Goal: Transaction & Acquisition: Purchase product/service

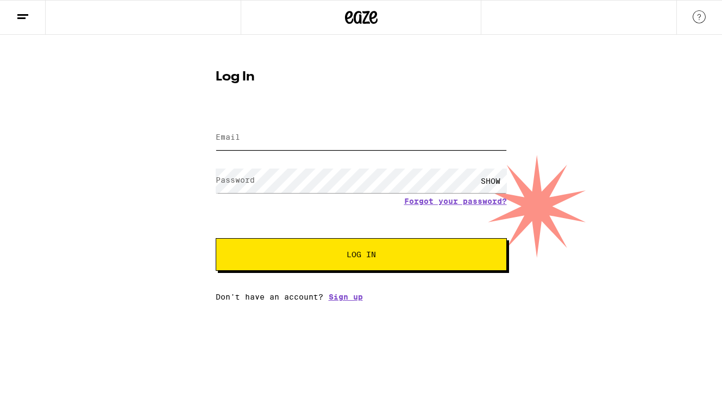
type input "[EMAIL_ADDRESS][DOMAIN_NAME]"
click at [311, 260] on button "Log In" at bounding box center [361, 254] width 291 height 33
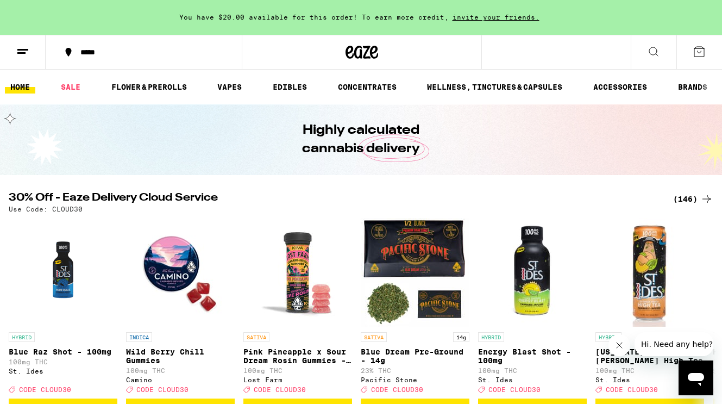
click at [698, 51] on icon at bounding box center [699, 51] width 13 height 13
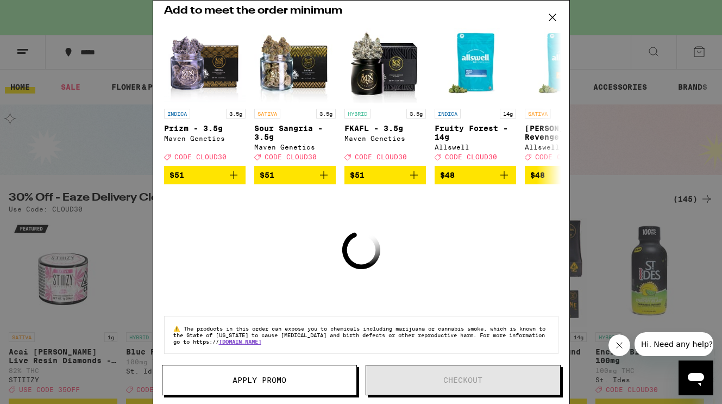
scroll to position [87, 0]
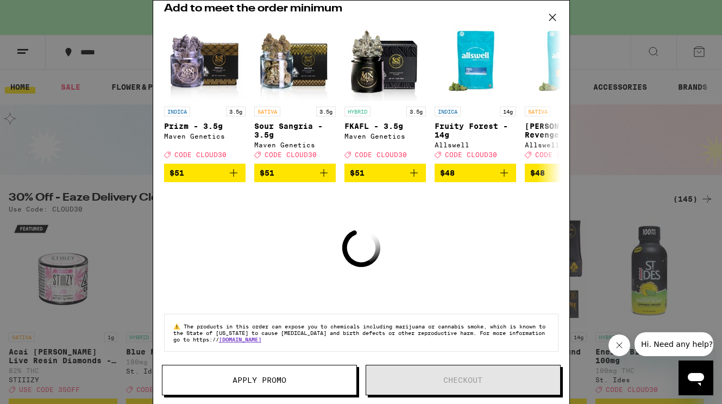
click at [551, 17] on icon at bounding box center [552, 17] width 7 height 7
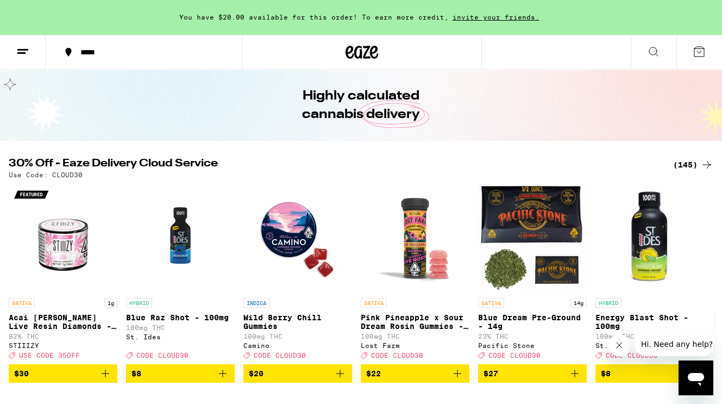
scroll to position [58, 0]
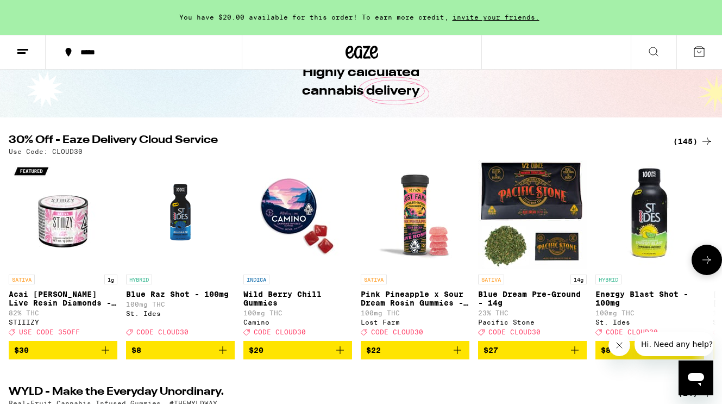
click at [706, 266] on icon at bounding box center [706, 259] width 13 height 13
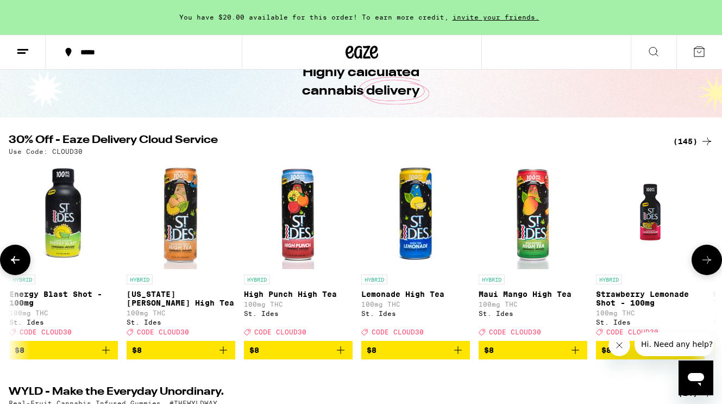
click at [706, 266] on icon at bounding box center [706, 259] width 13 height 13
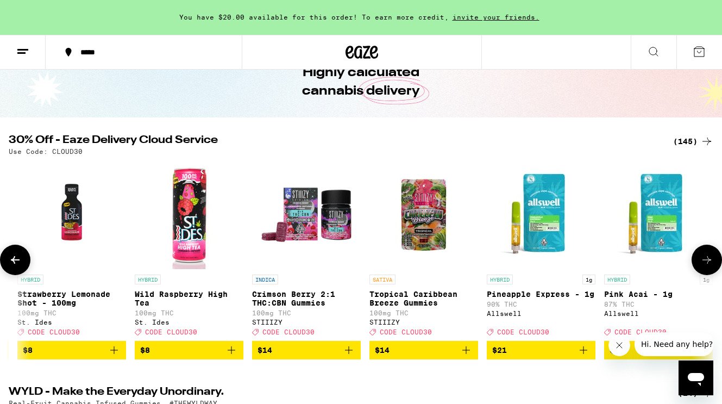
scroll to position [0, 1172]
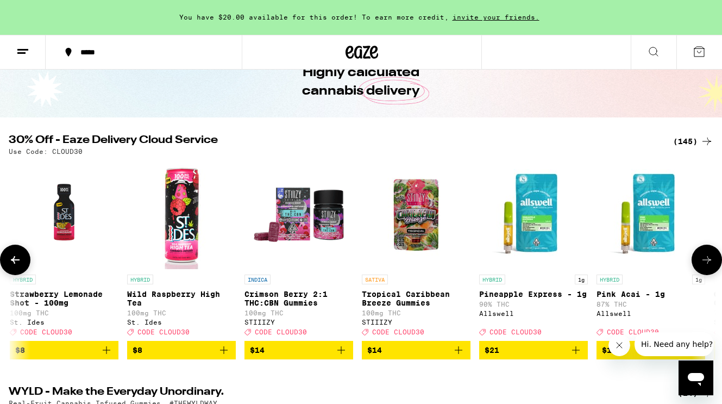
click at [700, 261] on icon at bounding box center [706, 259] width 13 height 13
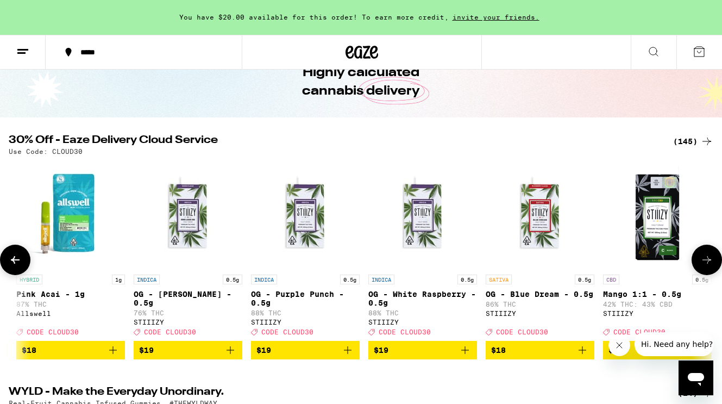
scroll to position [0, 1758]
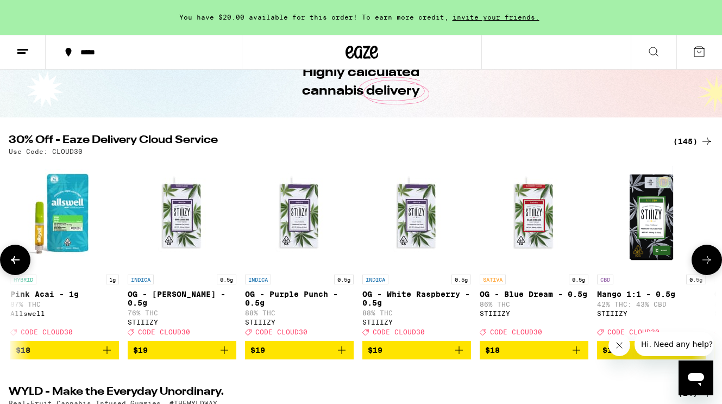
click at [15, 261] on icon at bounding box center [15, 259] width 13 height 13
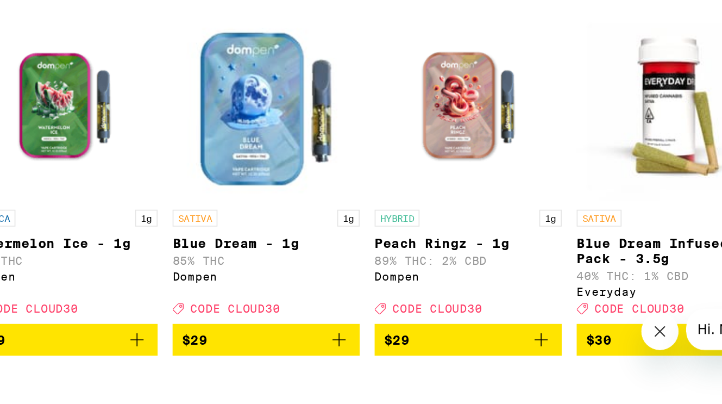
scroll to position [0, 8481]
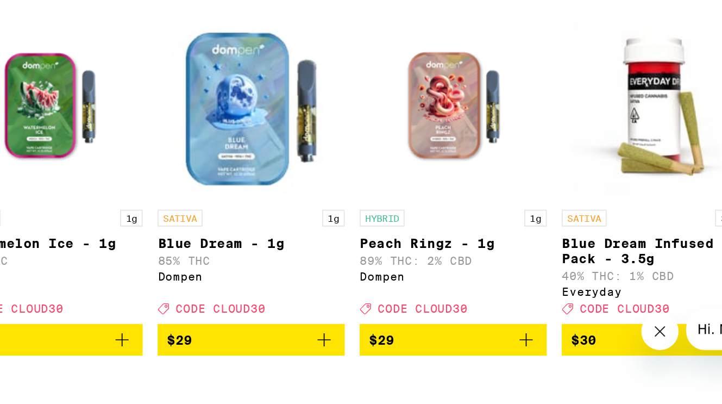
click at [421, 355] on icon "Add to bag" at bounding box center [424, 349] width 13 height 13
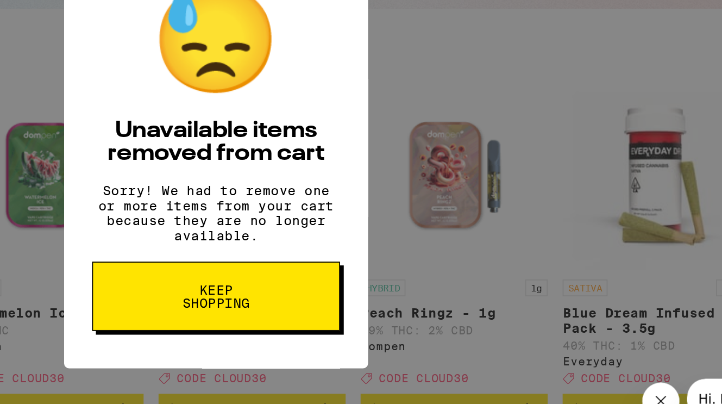
click at [356, 290] on span "Keep Shopping" at bounding box center [361, 283] width 56 height 15
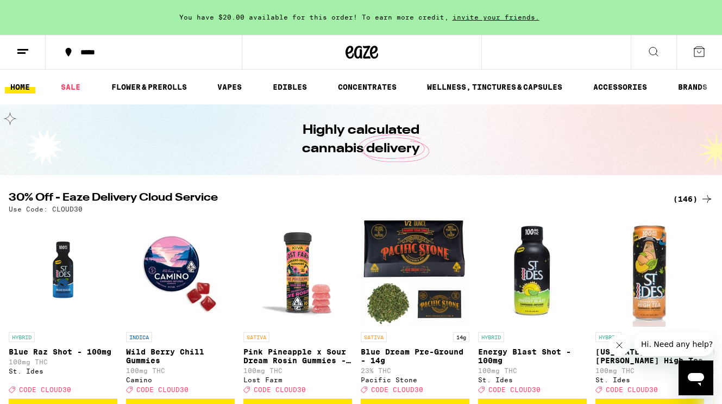
click at [698, 51] on icon at bounding box center [699, 51] width 13 height 13
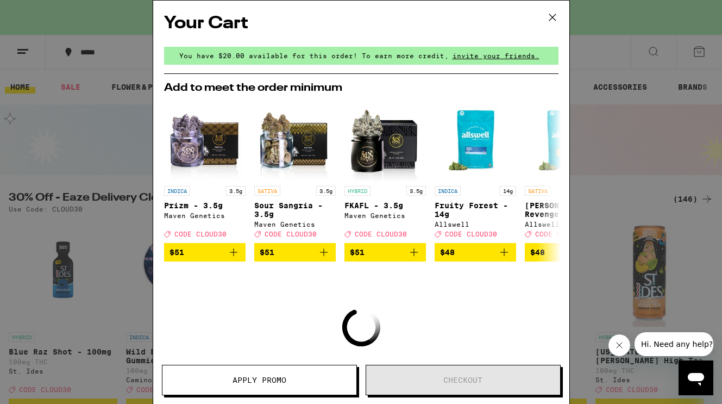
click at [549, 16] on icon at bounding box center [552, 17] width 16 height 16
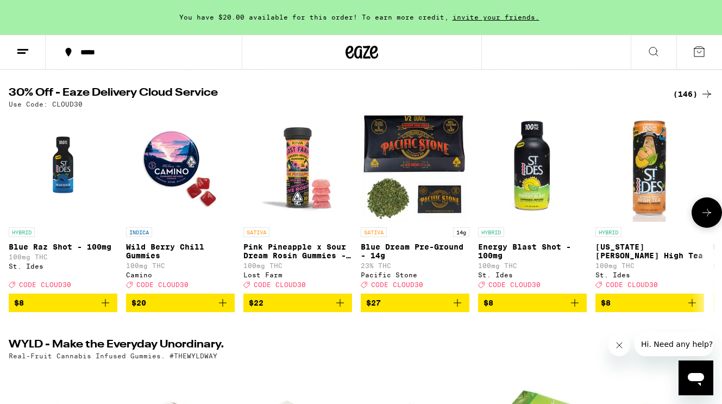
scroll to position [87, 0]
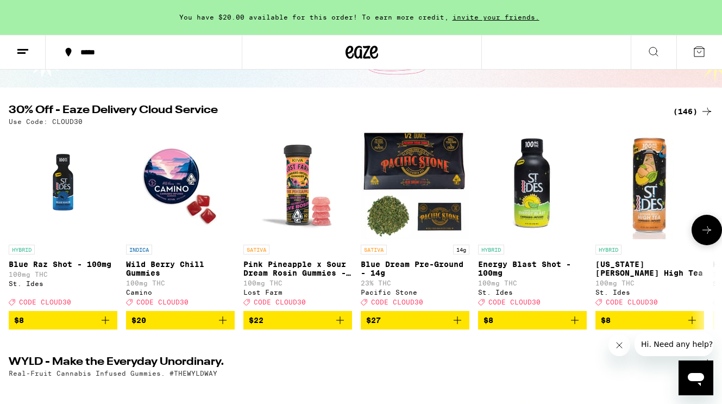
click at [703, 231] on icon at bounding box center [706, 229] width 13 height 13
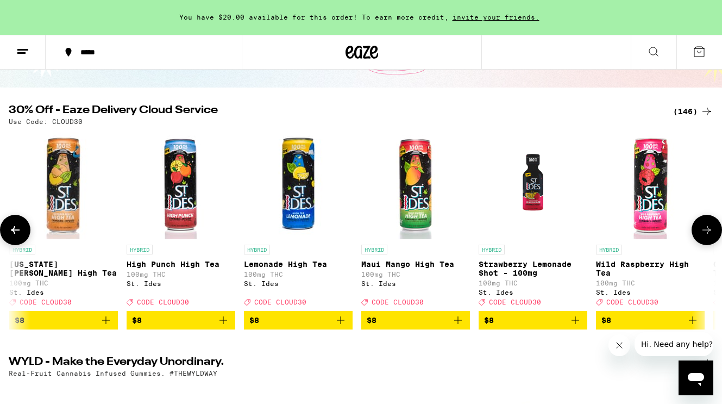
click at [703, 231] on icon at bounding box center [706, 229] width 13 height 13
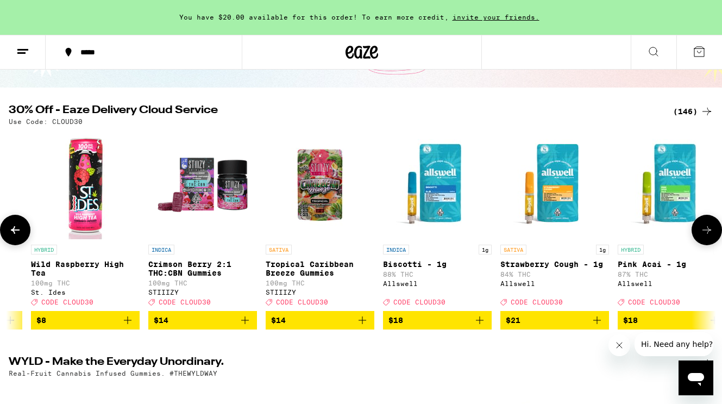
scroll to position [0, 1172]
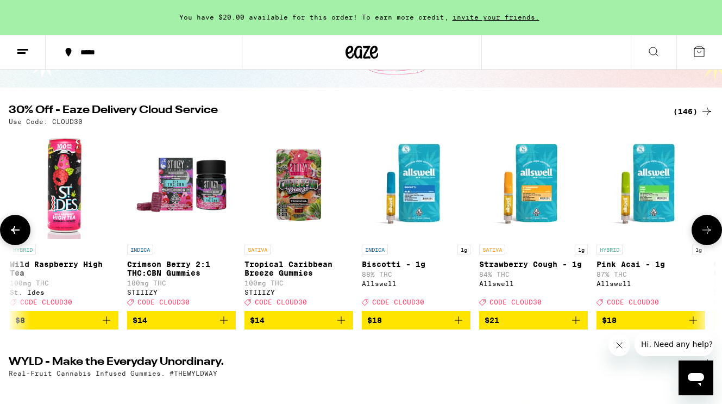
click at [569, 326] on icon "Add to bag" at bounding box center [575, 319] width 13 height 13
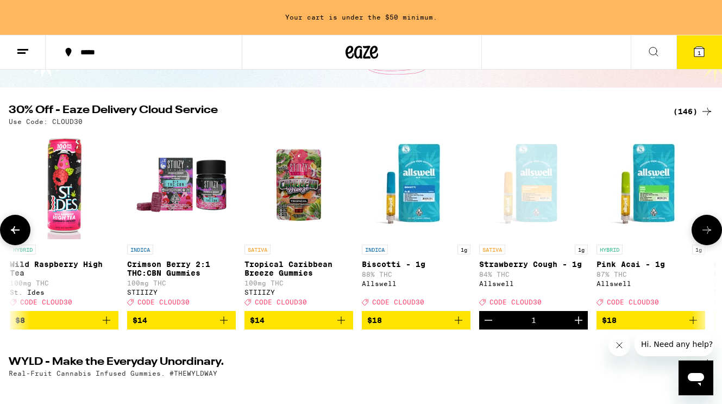
click at [691, 326] on icon "Add to bag" at bounding box center [693, 319] width 13 height 13
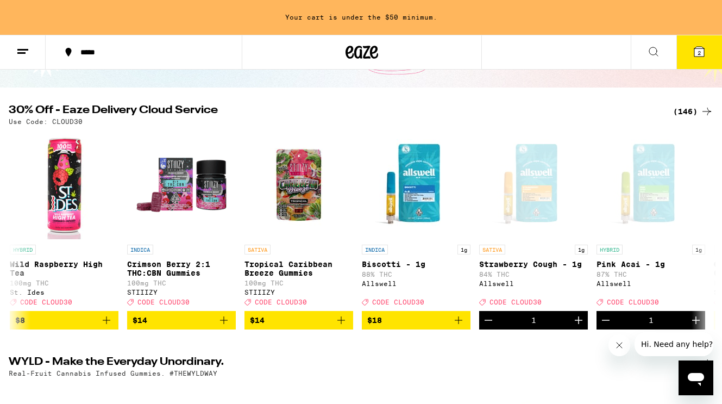
click at [701, 51] on icon at bounding box center [699, 52] width 10 height 10
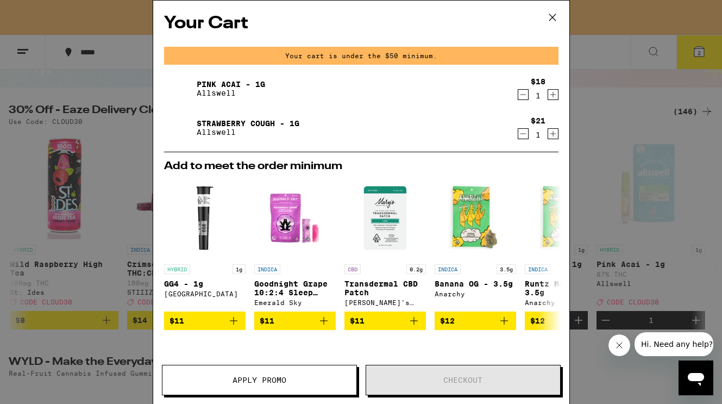
click at [550, 14] on icon at bounding box center [552, 17] width 16 height 16
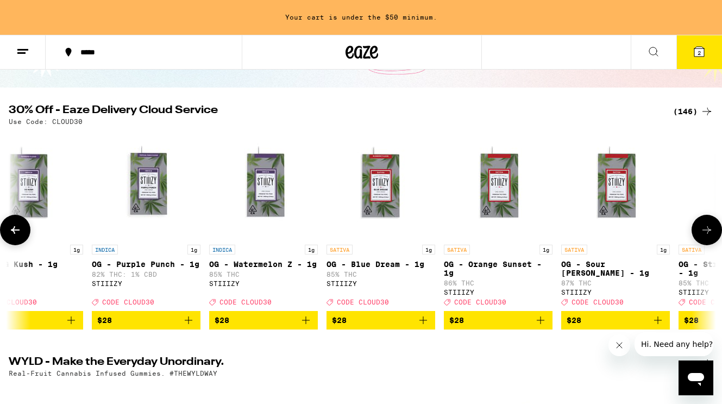
scroll to position [0, 7781]
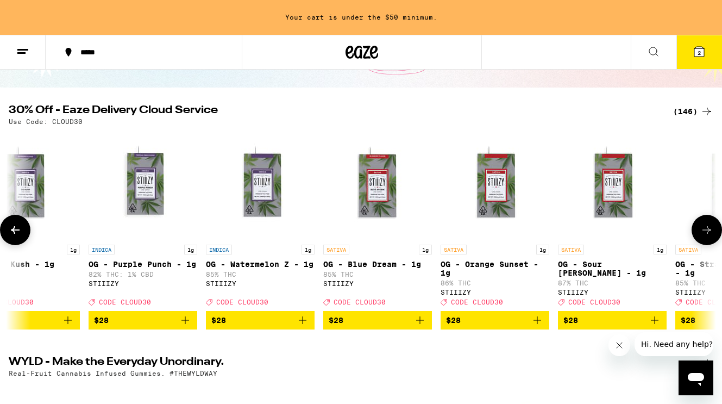
click at [654, 324] on icon "Add to bag" at bounding box center [655, 320] width 8 height 8
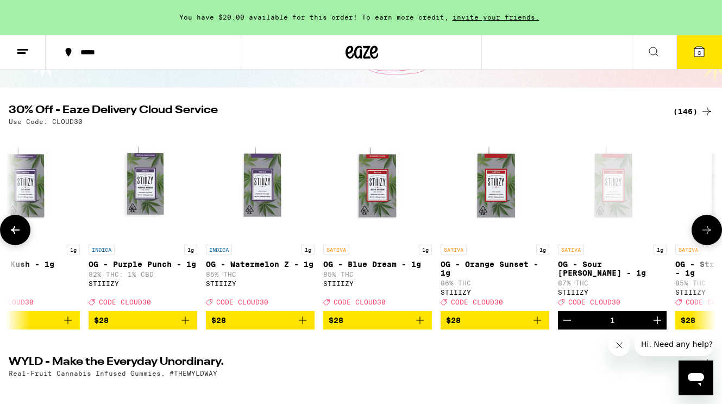
click at [705, 230] on icon at bounding box center [706, 229] width 13 height 13
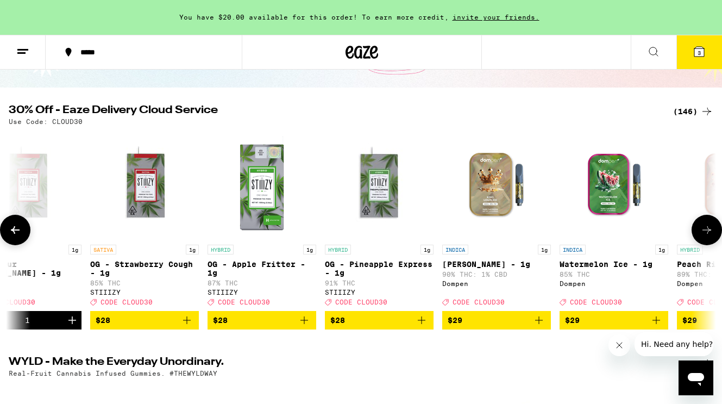
scroll to position [0, 8368]
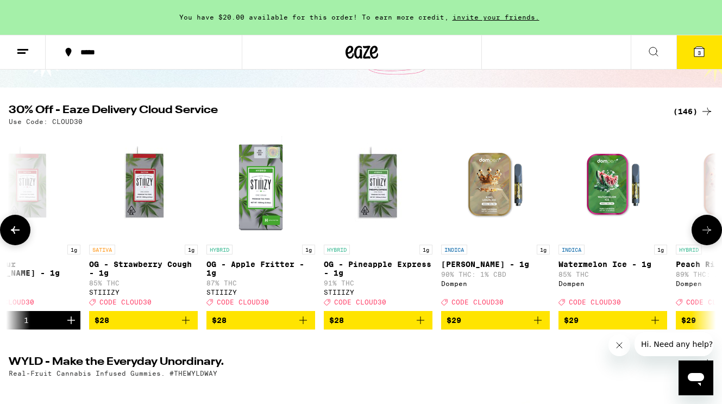
click at [705, 230] on icon at bounding box center [706, 229] width 13 height 13
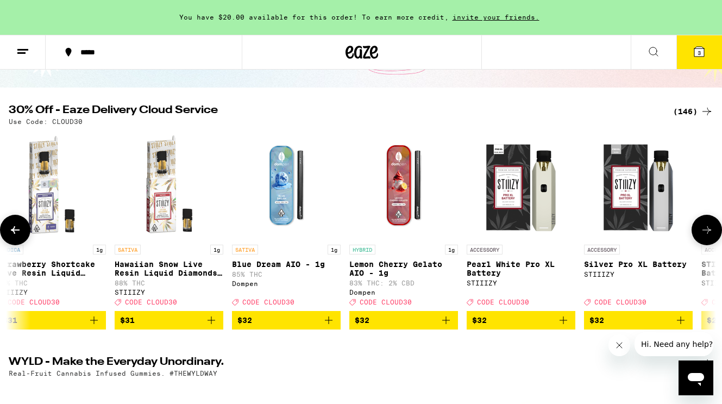
scroll to position [0, 10224]
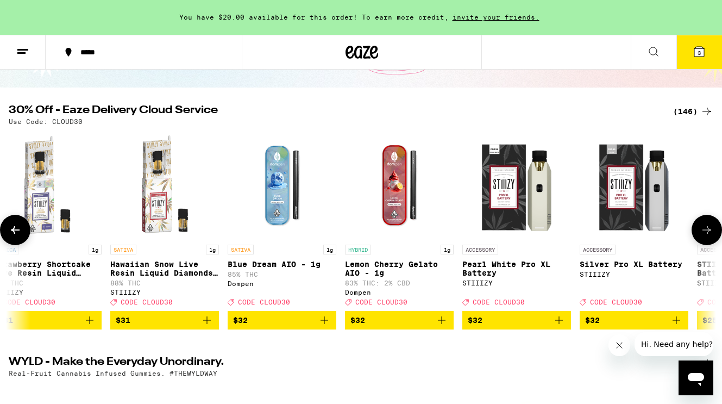
click at [325, 325] on icon "Add to bag" at bounding box center [324, 319] width 13 height 13
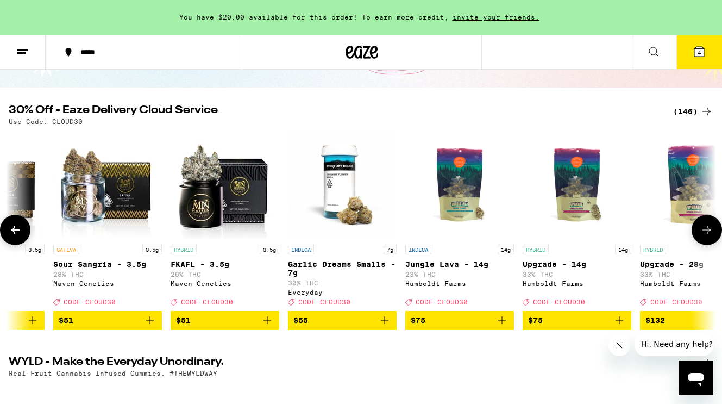
scroll to position [0, 16426]
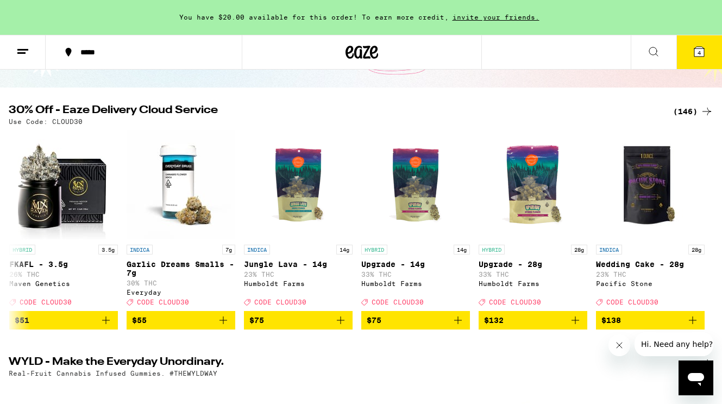
click at [700, 55] on span "4" at bounding box center [698, 52] width 3 height 7
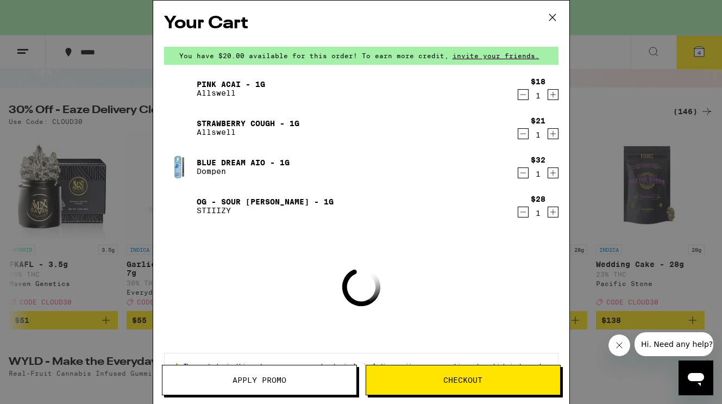
click at [261, 378] on span "Apply Promo" at bounding box center [259, 380] width 54 height 8
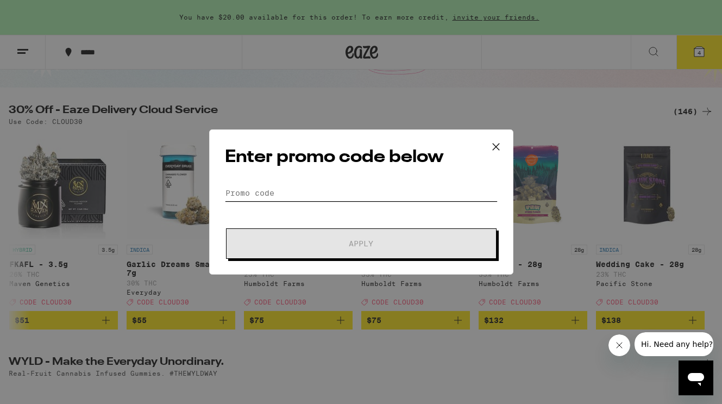
click at [272, 192] on input "Promo Code" at bounding box center [361, 193] width 273 height 16
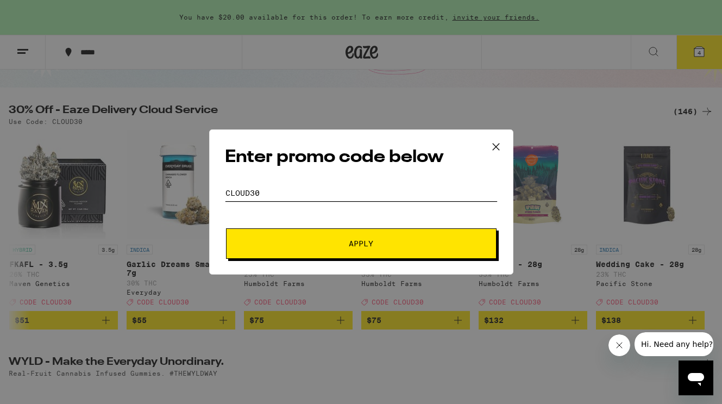
type input "cloud30"
click at [354, 248] on button "Apply" at bounding box center [361, 243] width 271 height 30
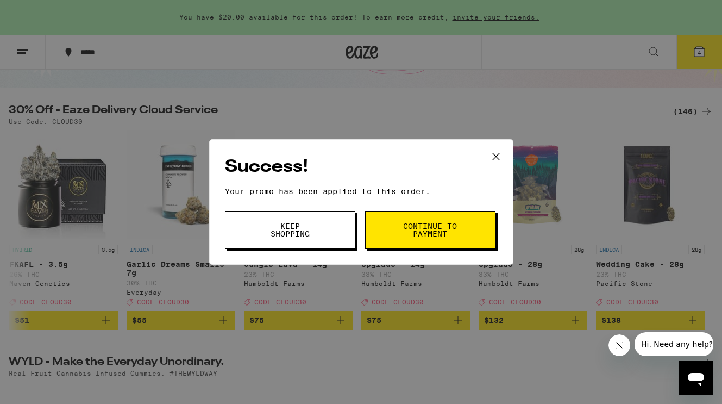
click at [299, 224] on span "Keep Shopping" at bounding box center [289, 229] width 55 height 15
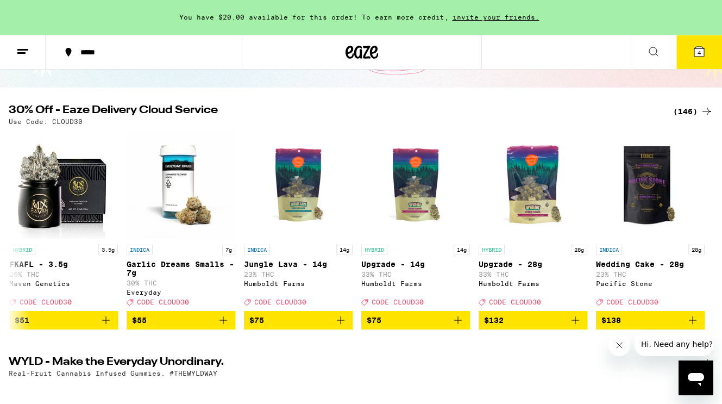
click at [697, 51] on span "4" at bounding box center [698, 52] width 3 height 7
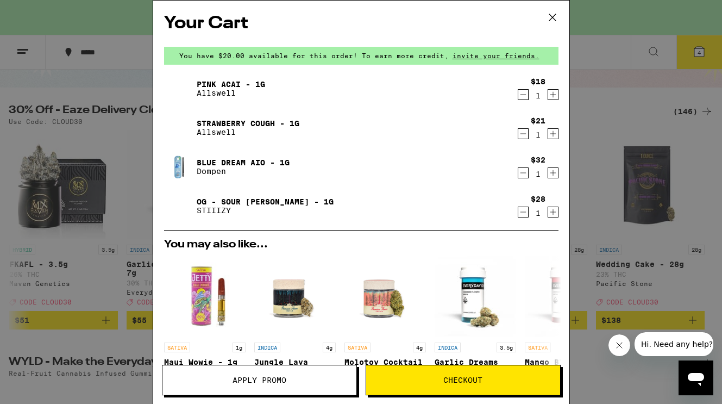
click at [521, 210] on icon "Decrement" at bounding box center [523, 211] width 10 height 13
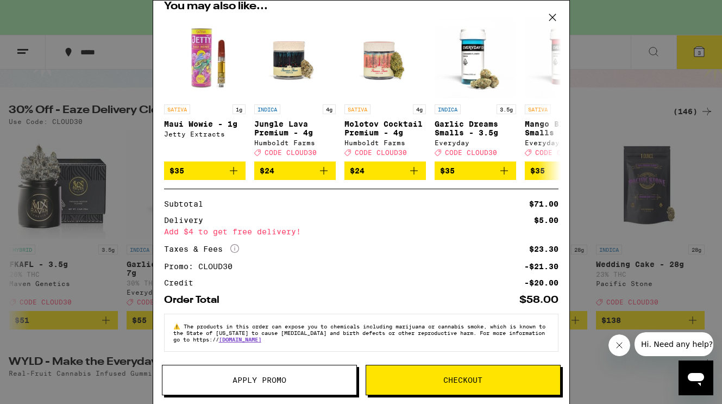
scroll to position [206, 0]
click at [449, 382] on span "Checkout" at bounding box center [462, 380] width 39 height 8
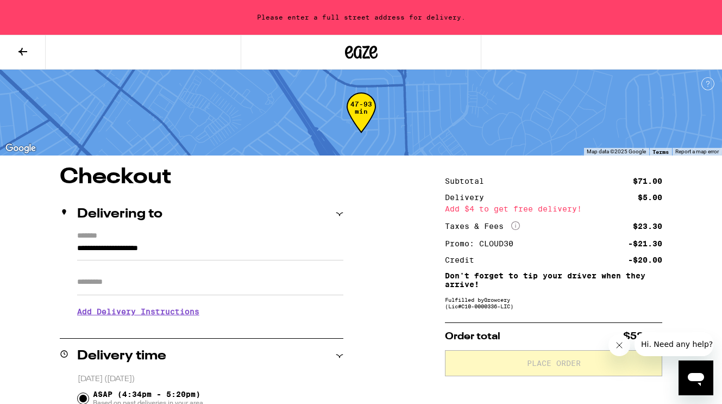
click at [105, 249] on input "**********" at bounding box center [210, 251] width 266 height 18
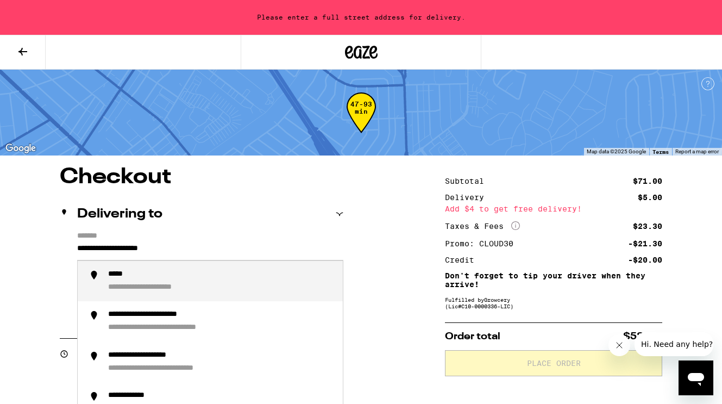
click at [105, 249] on input "**********" at bounding box center [210, 251] width 266 height 18
click at [134, 278] on div "**********" at bounding box center [152, 274] width 89 height 10
type input "**********"
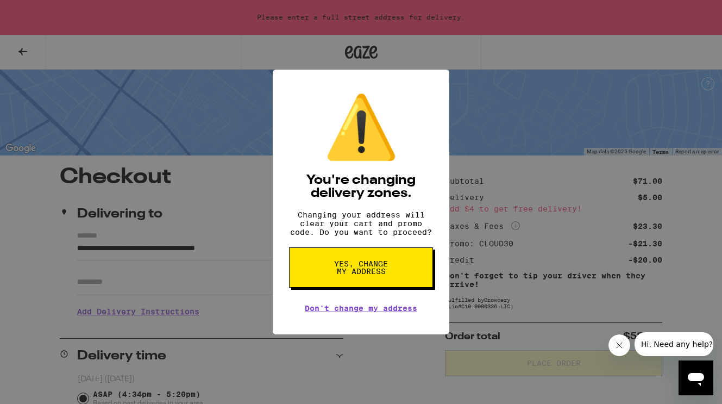
click at [359, 268] on span "Yes, change my address" at bounding box center [361, 267] width 56 height 15
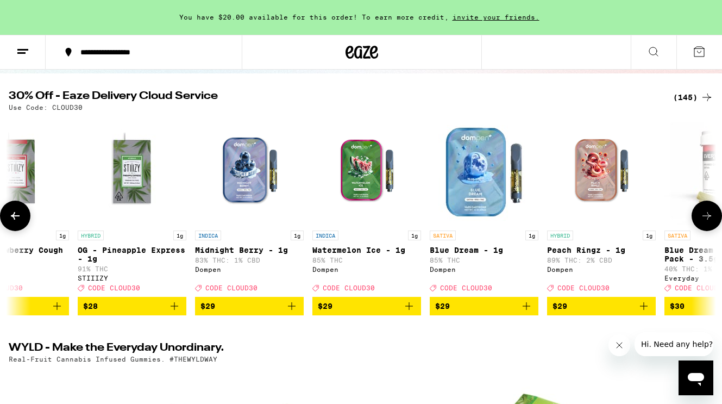
scroll to position [0, 8383]
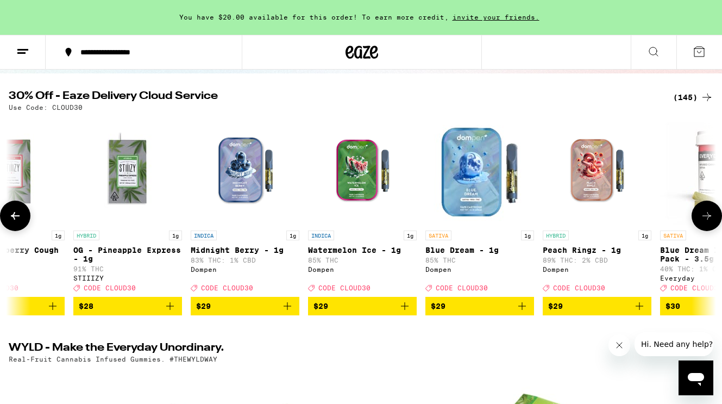
click at [525, 312] on icon "Add to bag" at bounding box center [521, 305] width 13 height 13
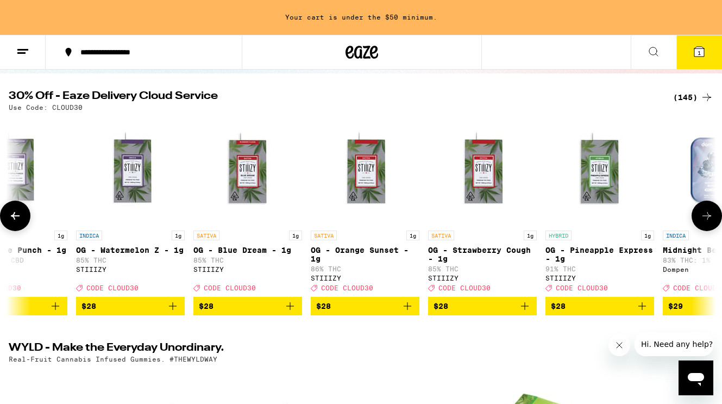
scroll to position [0, 7907]
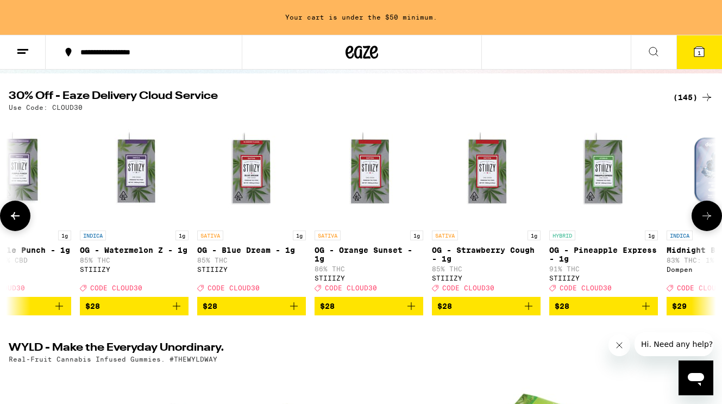
click at [410, 312] on icon "Add to bag" at bounding box center [411, 305] width 13 height 13
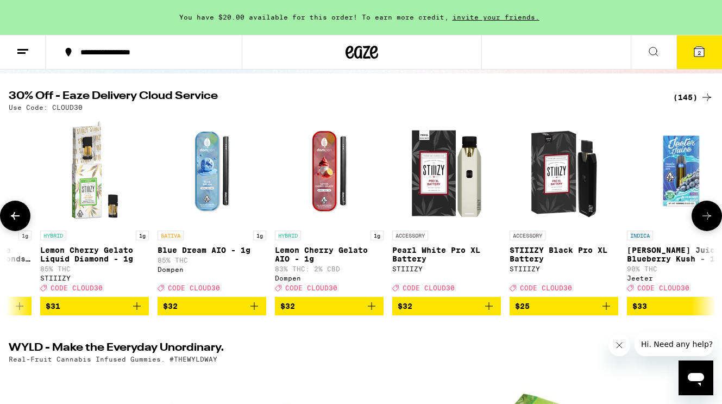
scroll to position [0, 10521]
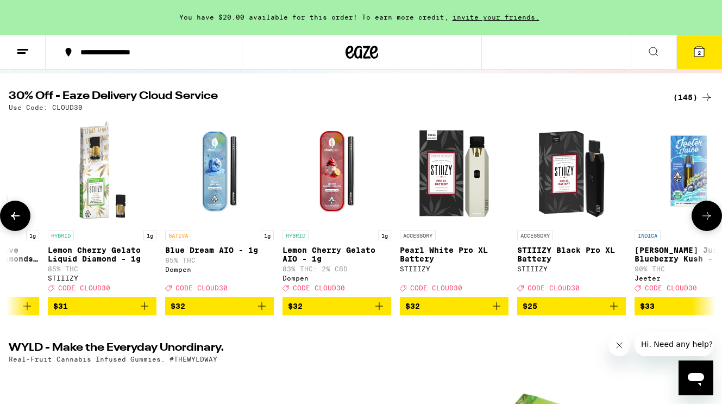
click at [260, 310] on icon "Add to bag" at bounding box center [262, 306] width 8 height 8
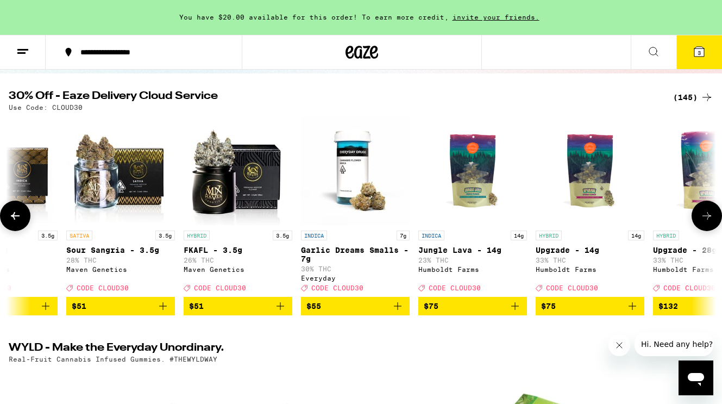
scroll to position [0, 16309]
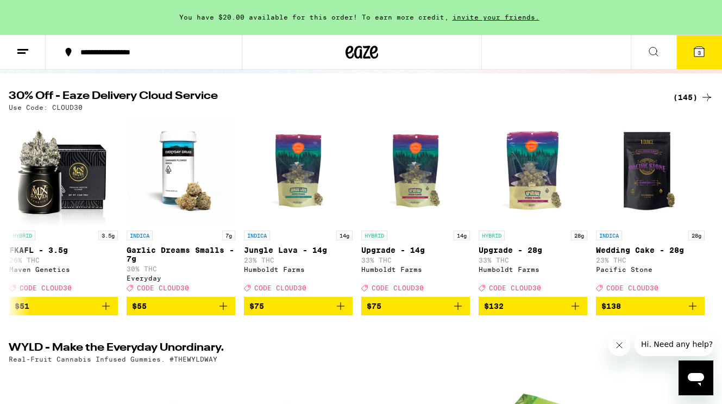
click at [700, 51] on span "3" at bounding box center [698, 52] width 3 height 7
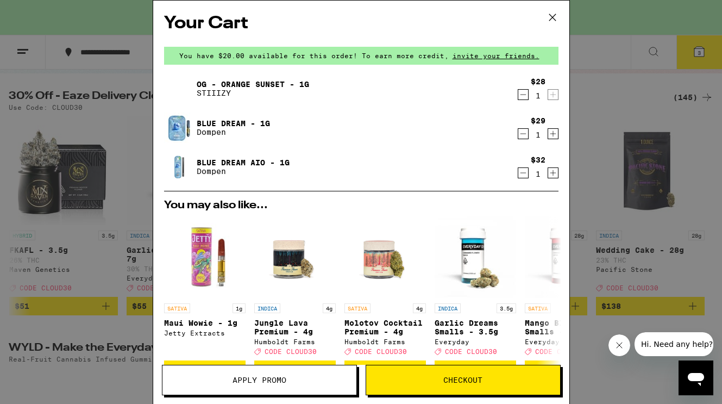
click at [260, 378] on span "Apply Promo" at bounding box center [259, 380] width 54 height 8
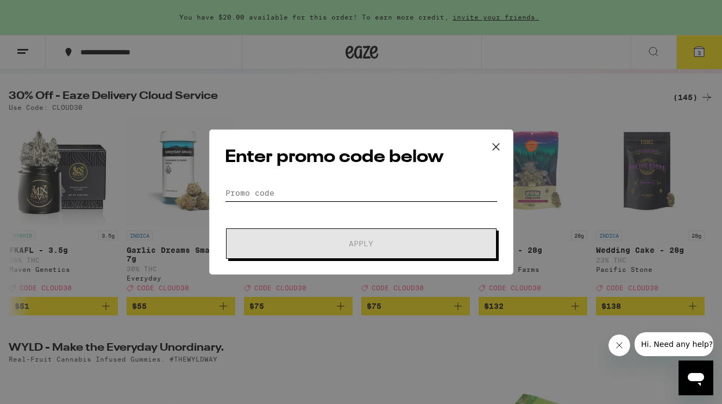
click at [261, 192] on input "Promo Code" at bounding box center [361, 193] width 273 height 16
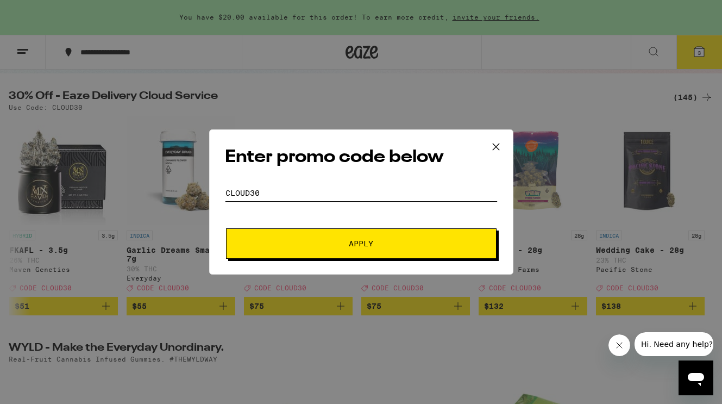
type input "cloud30"
click at [362, 243] on span "Apply" at bounding box center [361, 244] width 24 height 8
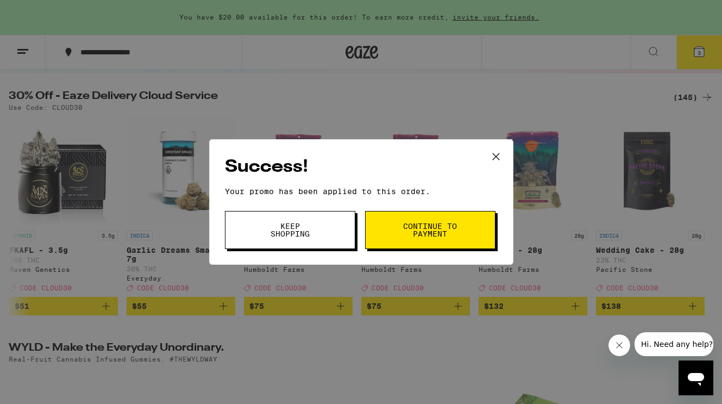
click at [294, 231] on span "Keep Shopping" at bounding box center [289, 229] width 55 height 15
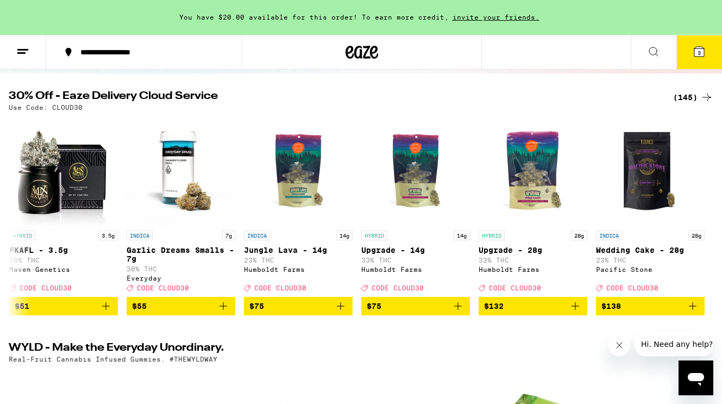
click at [697, 55] on span "3" at bounding box center [698, 52] width 3 height 7
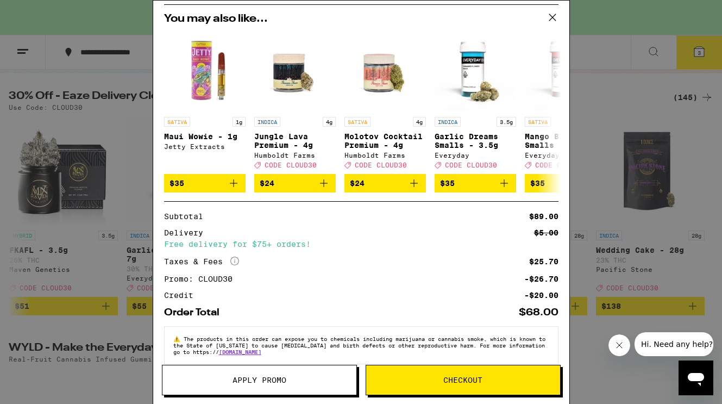
scroll to position [206, 0]
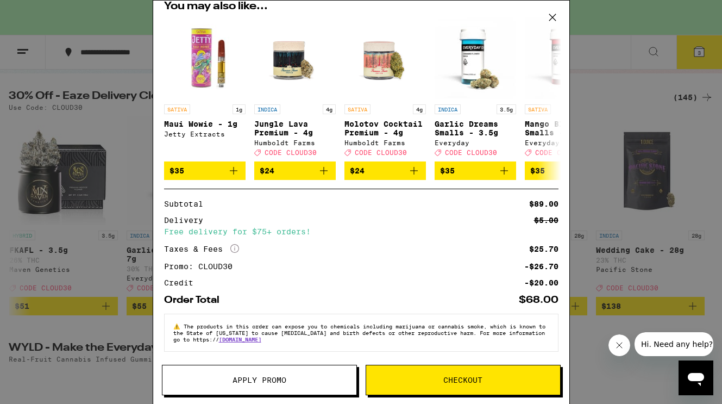
click at [446, 387] on button "Checkout" at bounding box center [463, 379] width 195 height 30
